Goal: Check status: Check status

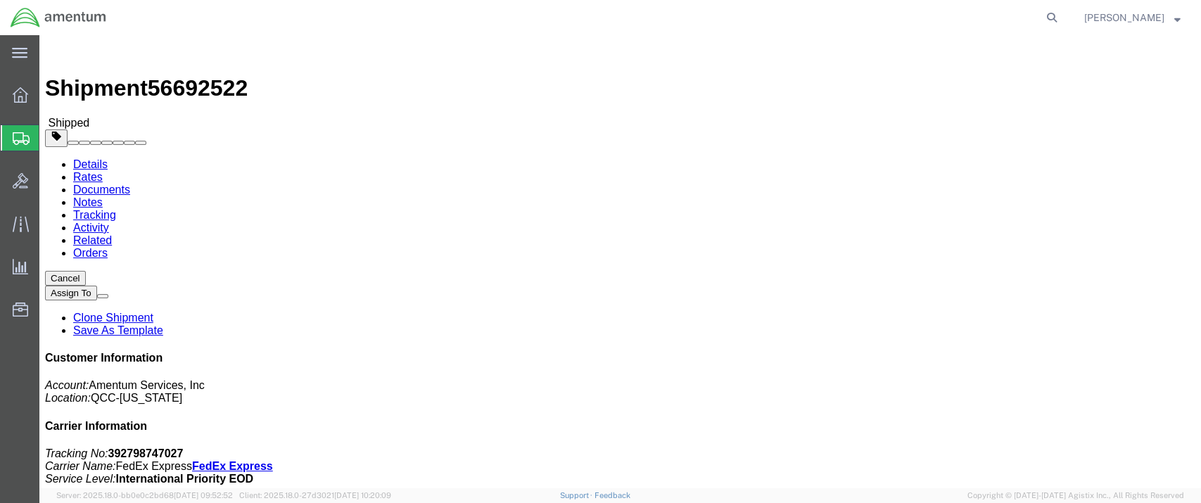
click at [0, 0] on span "Shipment Manager" at bounding box center [0, 0] width 0 height 0
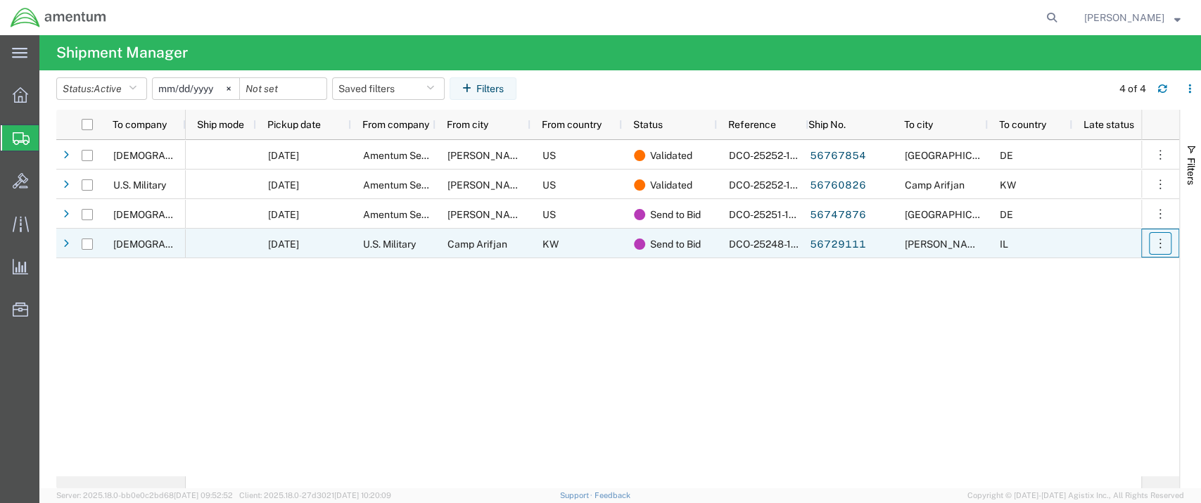
click at [1160, 246] on icon "button" at bounding box center [1160, 243] width 14 height 14
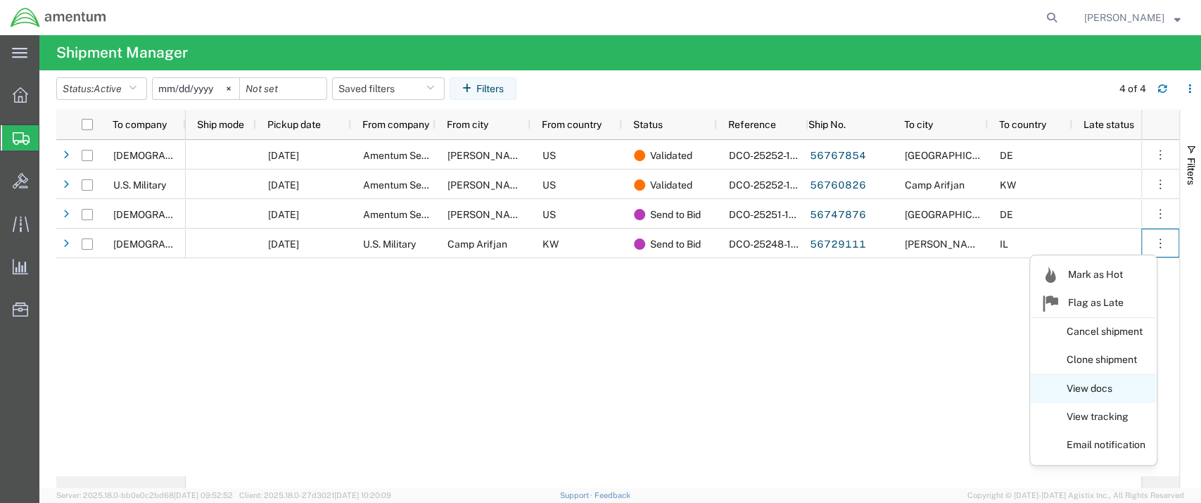
click at [1086, 386] on link "View docs" at bounding box center [1093, 388] width 125 height 25
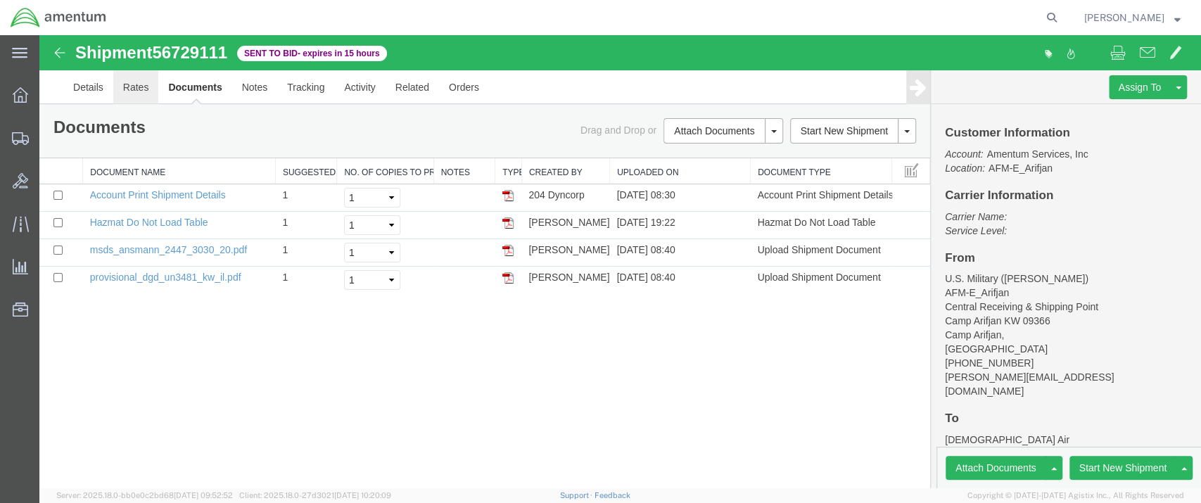
click at [131, 84] on link "Rates" at bounding box center [136, 87] width 46 height 34
